Goal: Navigation & Orientation: Find specific page/section

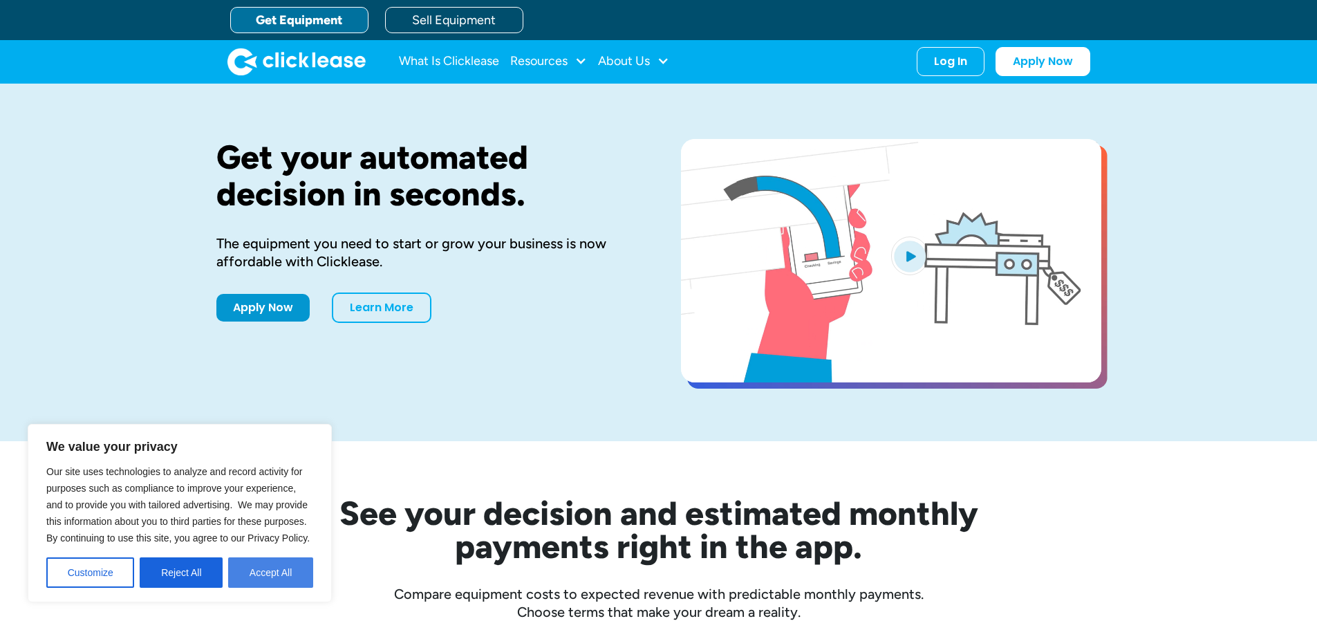
click at [286, 575] on button "Accept All" at bounding box center [270, 572] width 85 height 30
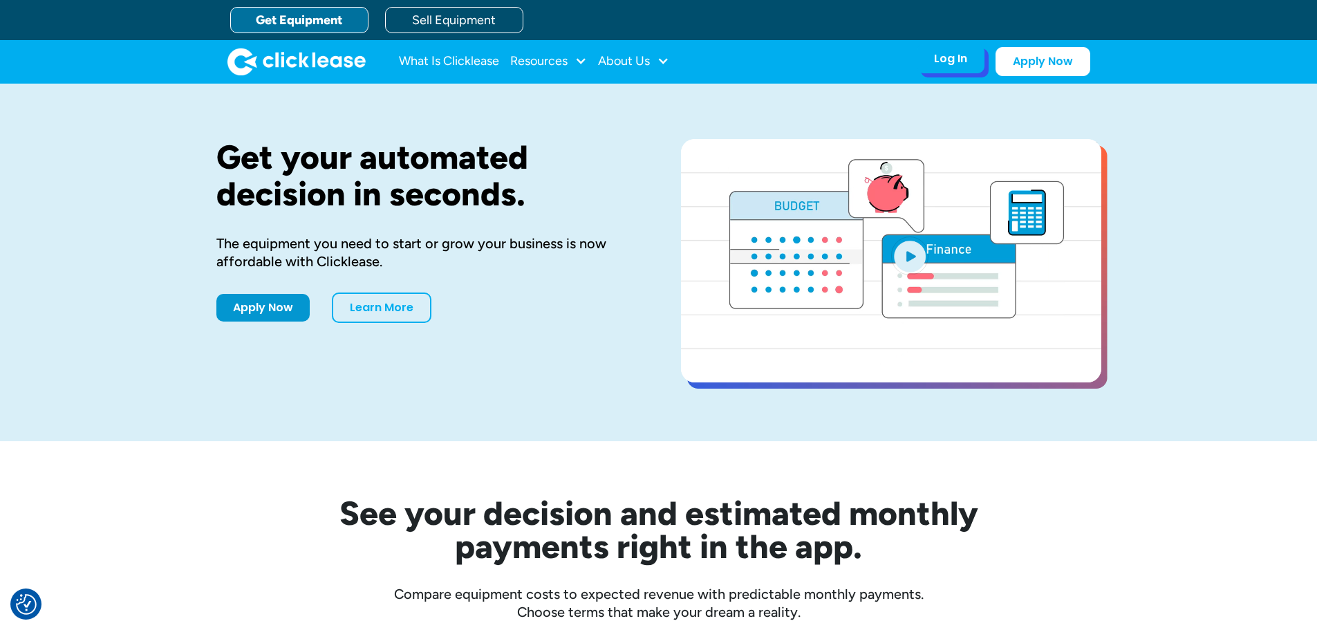
click at [941, 64] on div "Log In" at bounding box center [950, 59] width 33 height 14
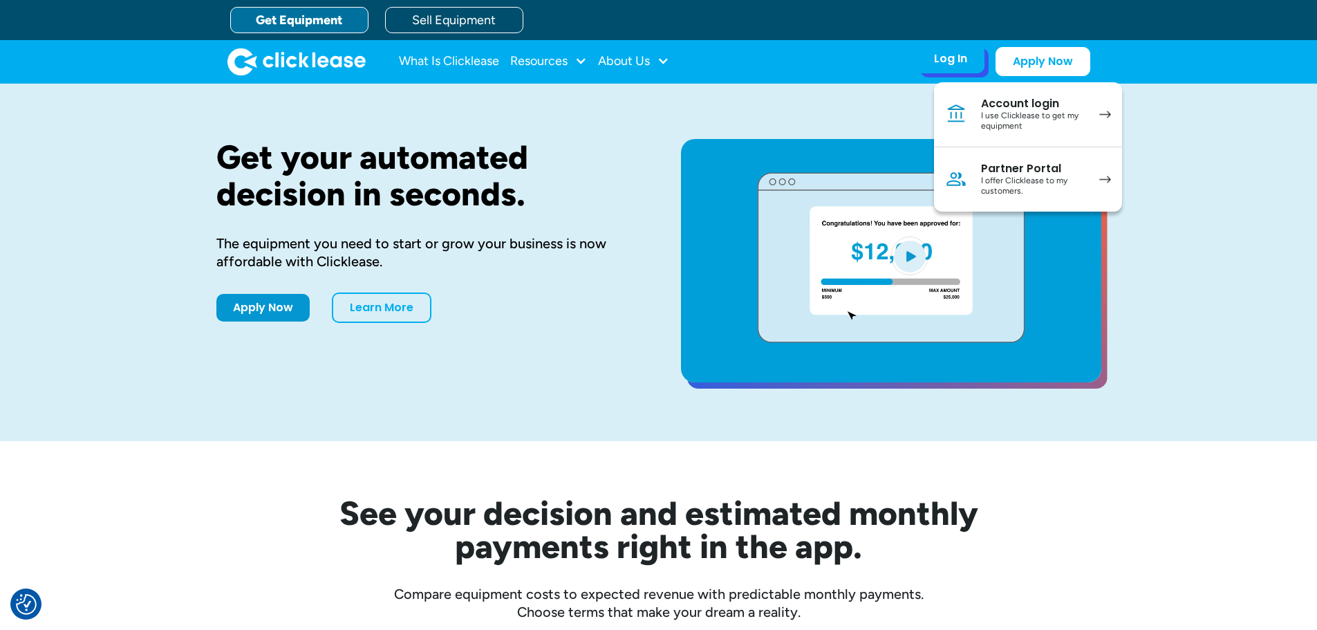
click at [1015, 119] on div "I use Clicklease to get my equipment" at bounding box center [1033, 121] width 104 height 21
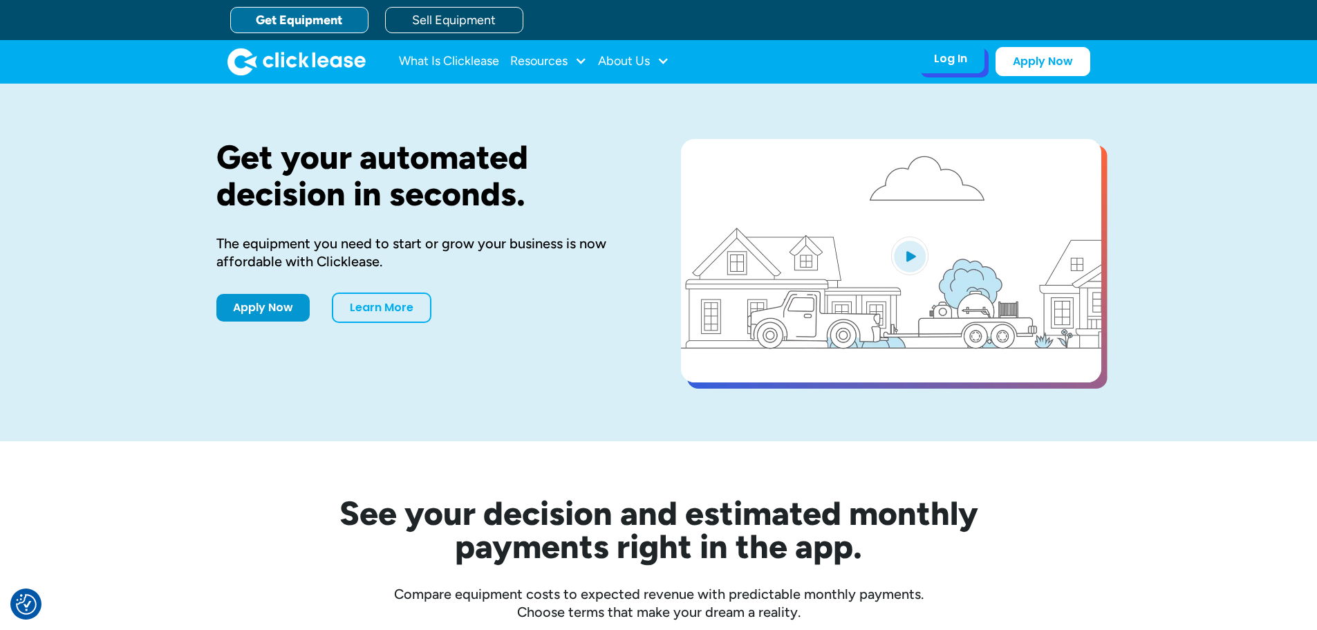
click at [931, 64] on div "Log In Account login I use Clicklease to get my equipment Partner Portal I offe…" at bounding box center [951, 58] width 68 height 29
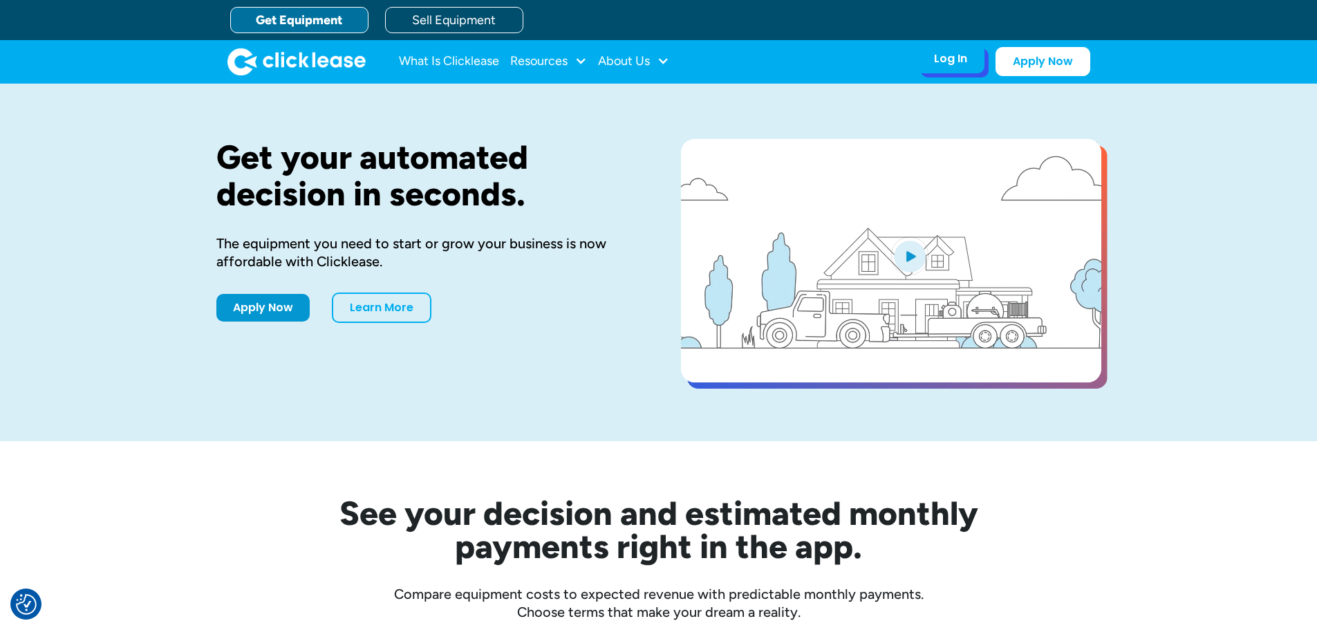
click at [967, 57] on div "Log In Account login I use Clicklease to get my equipment Partner Portal I offe…" at bounding box center [951, 58] width 68 height 29
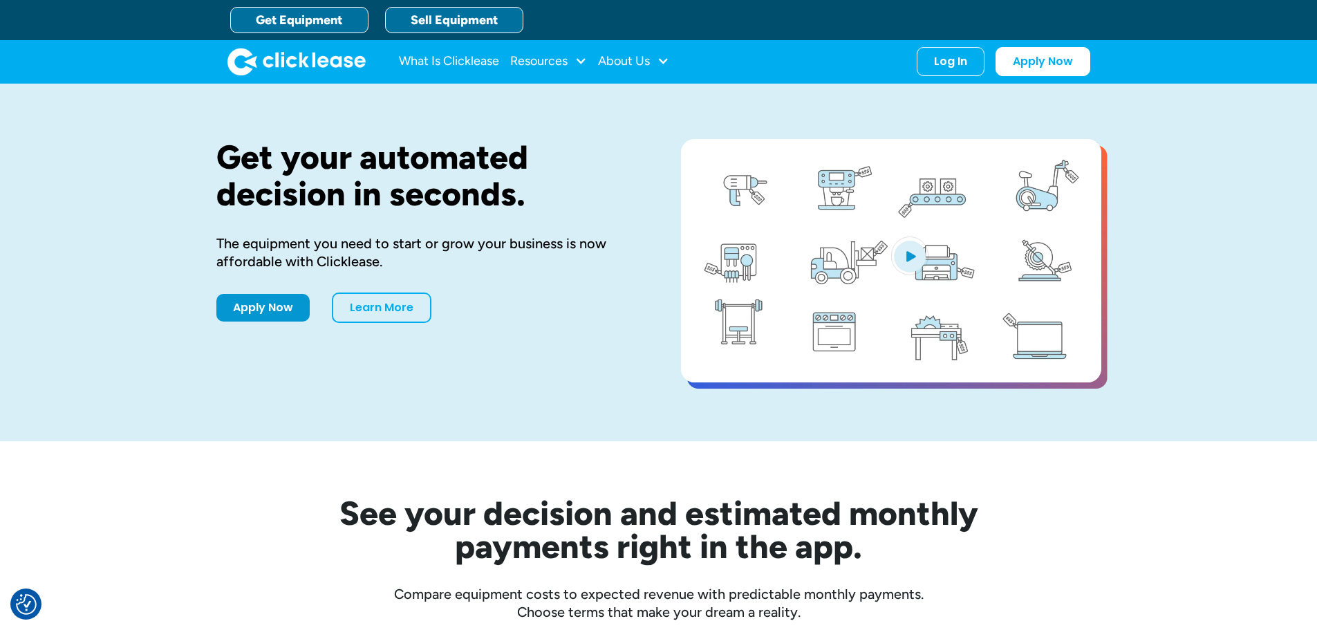
click at [458, 17] on link "Sell Equipment" at bounding box center [454, 20] width 138 height 26
